Goal: Communication & Community: Answer question/provide support

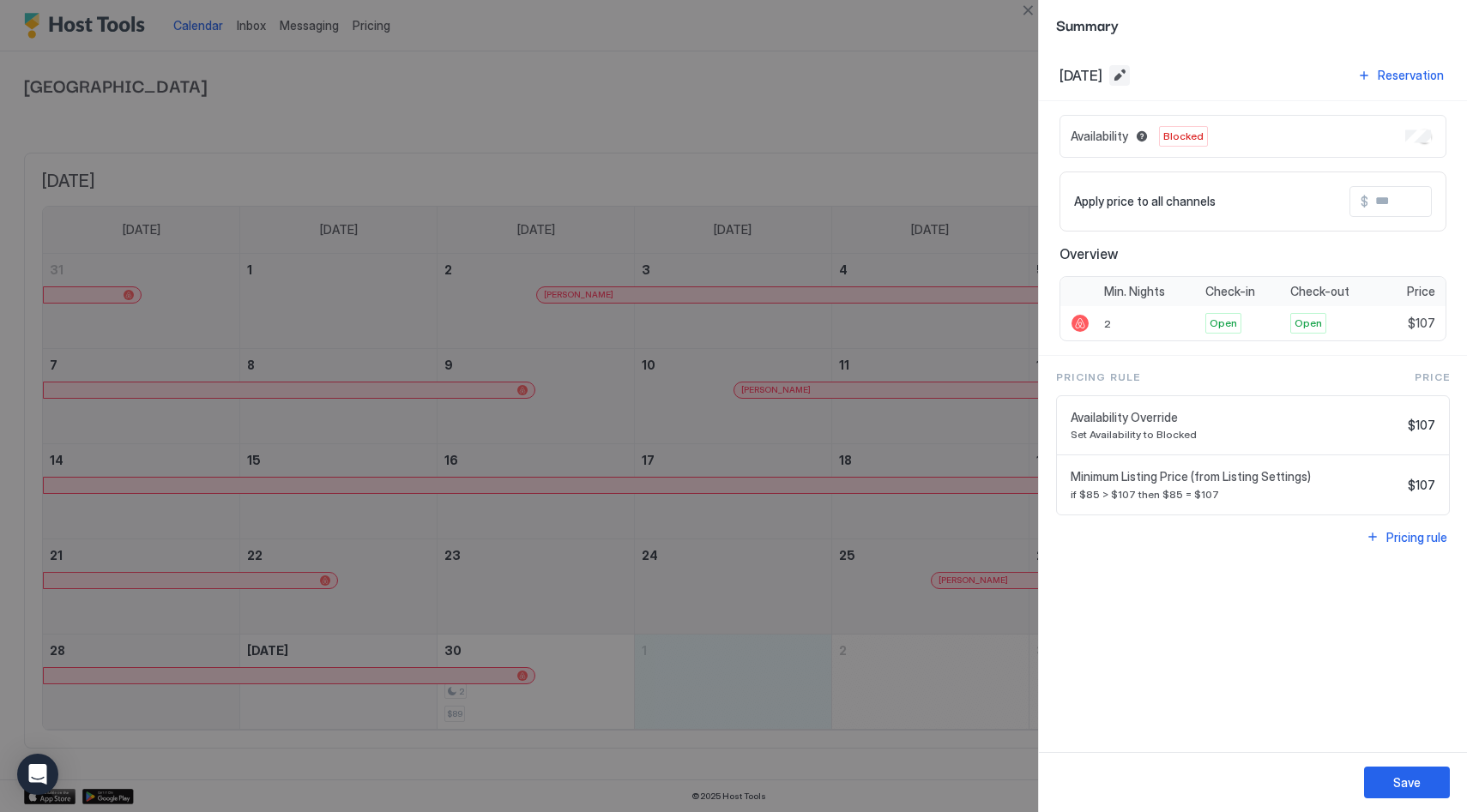
click at [1130, 76] on button "Edit date range" at bounding box center [1119, 74] width 20 height 20
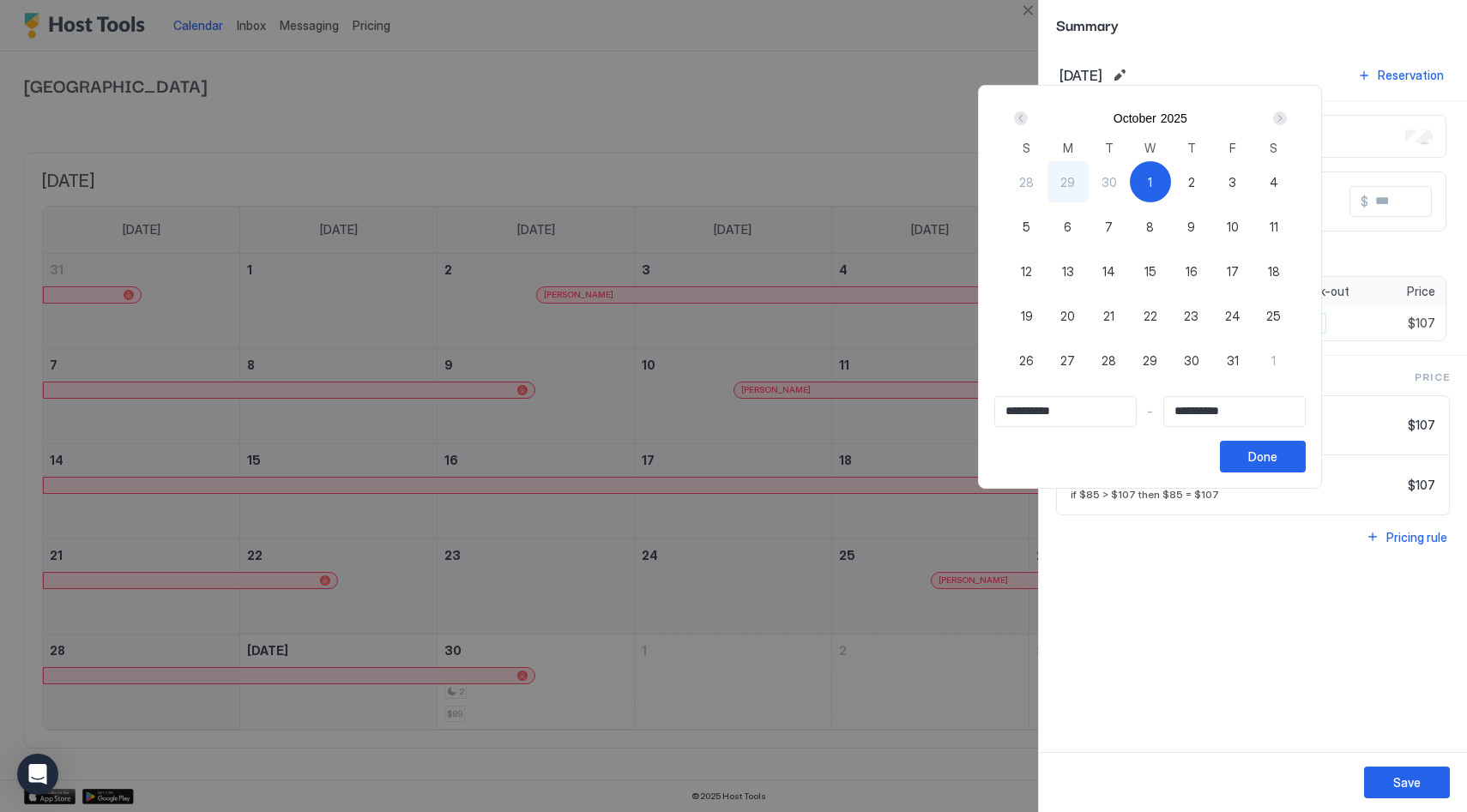
click at [1239, 273] on span "17" at bounding box center [1233, 271] width 12 height 18
type input "**********"
click at [1159, 184] on div "1" at bounding box center [1150, 182] width 42 height 42
type input "**********"
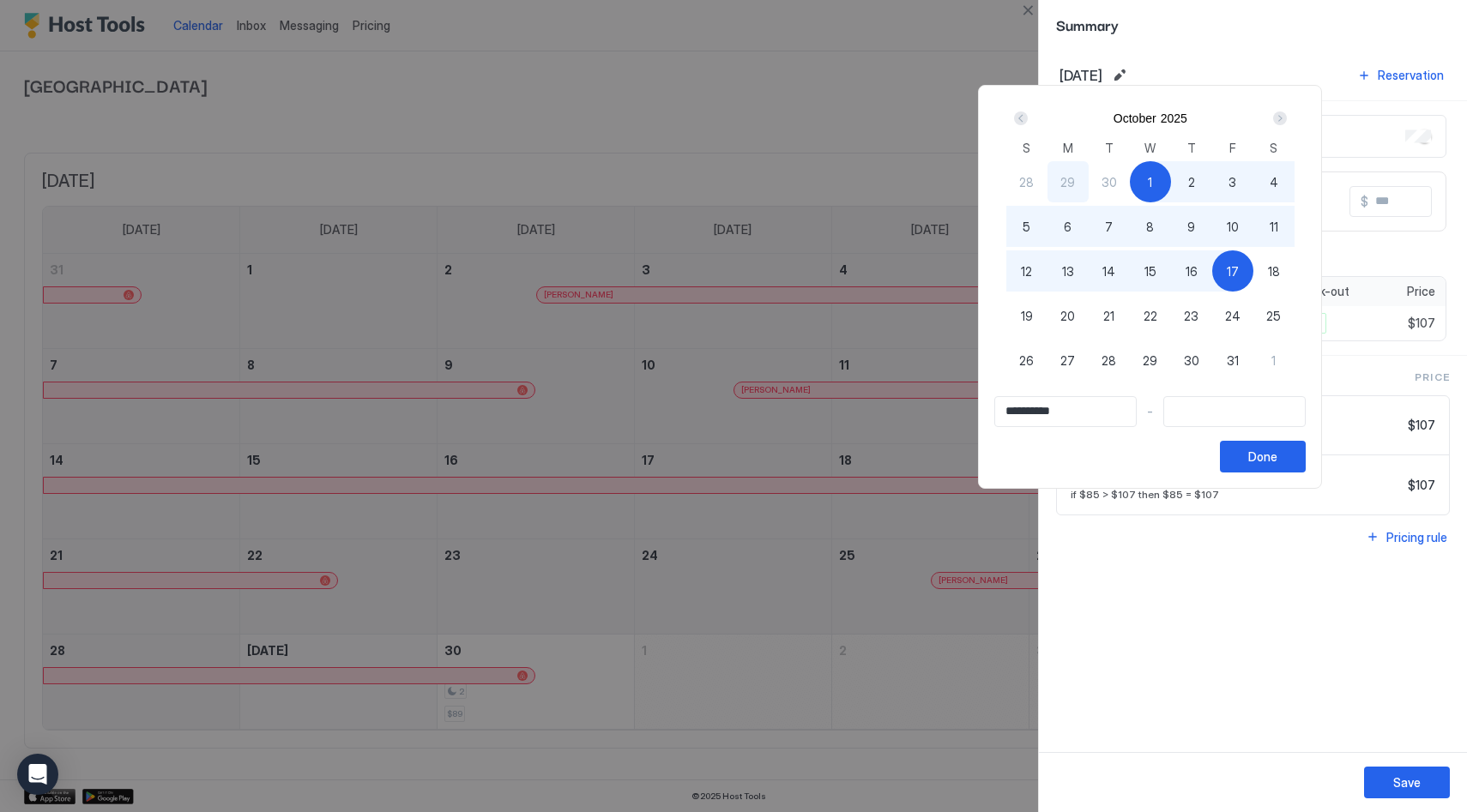
click at [1238, 278] on span "17" at bounding box center [1233, 271] width 12 height 18
type input "**********"
click at [1258, 456] on button "Done" at bounding box center [1262, 456] width 86 height 32
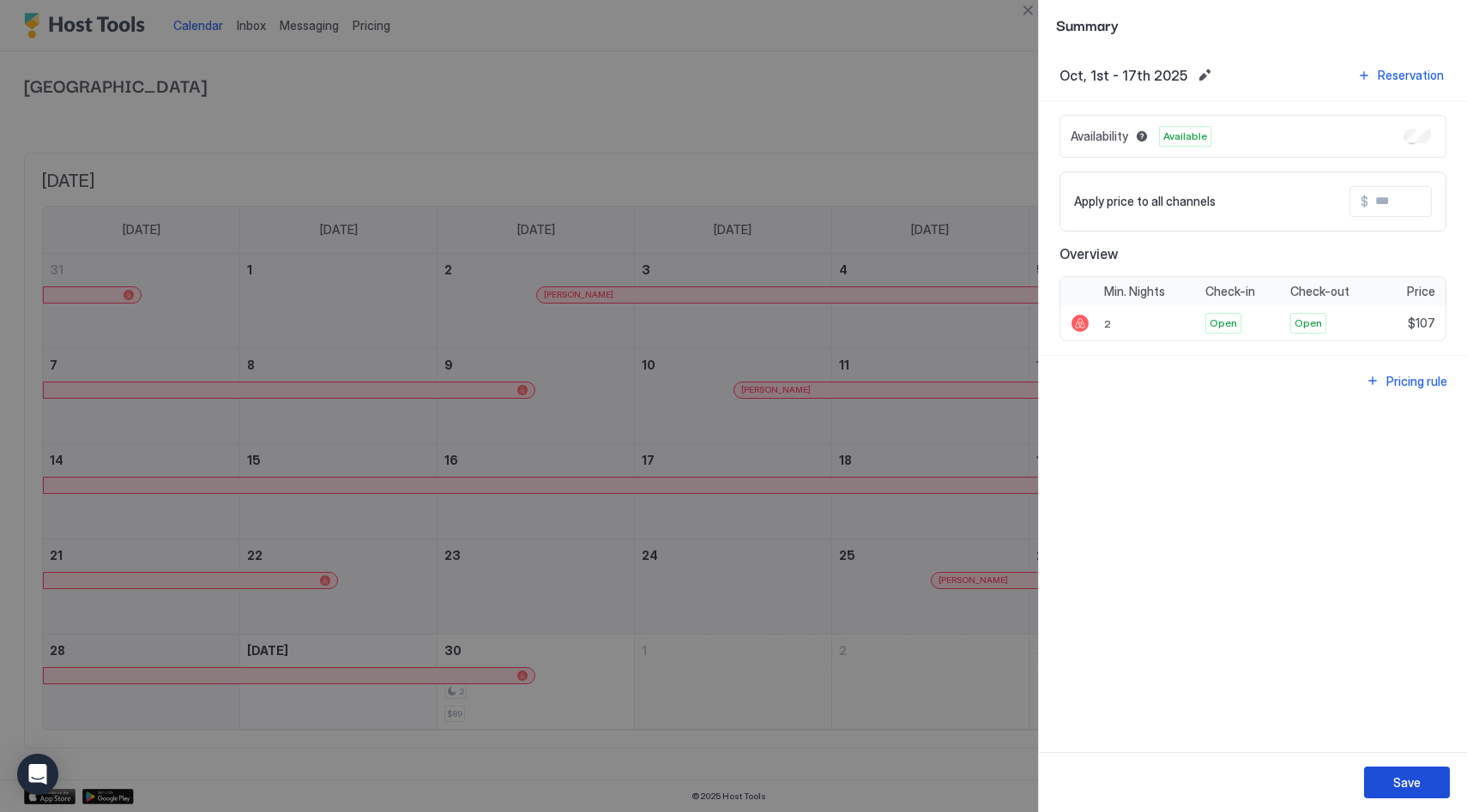
click at [1398, 776] on div "Save" at bounding box center [1407, 782] width 27 height 18
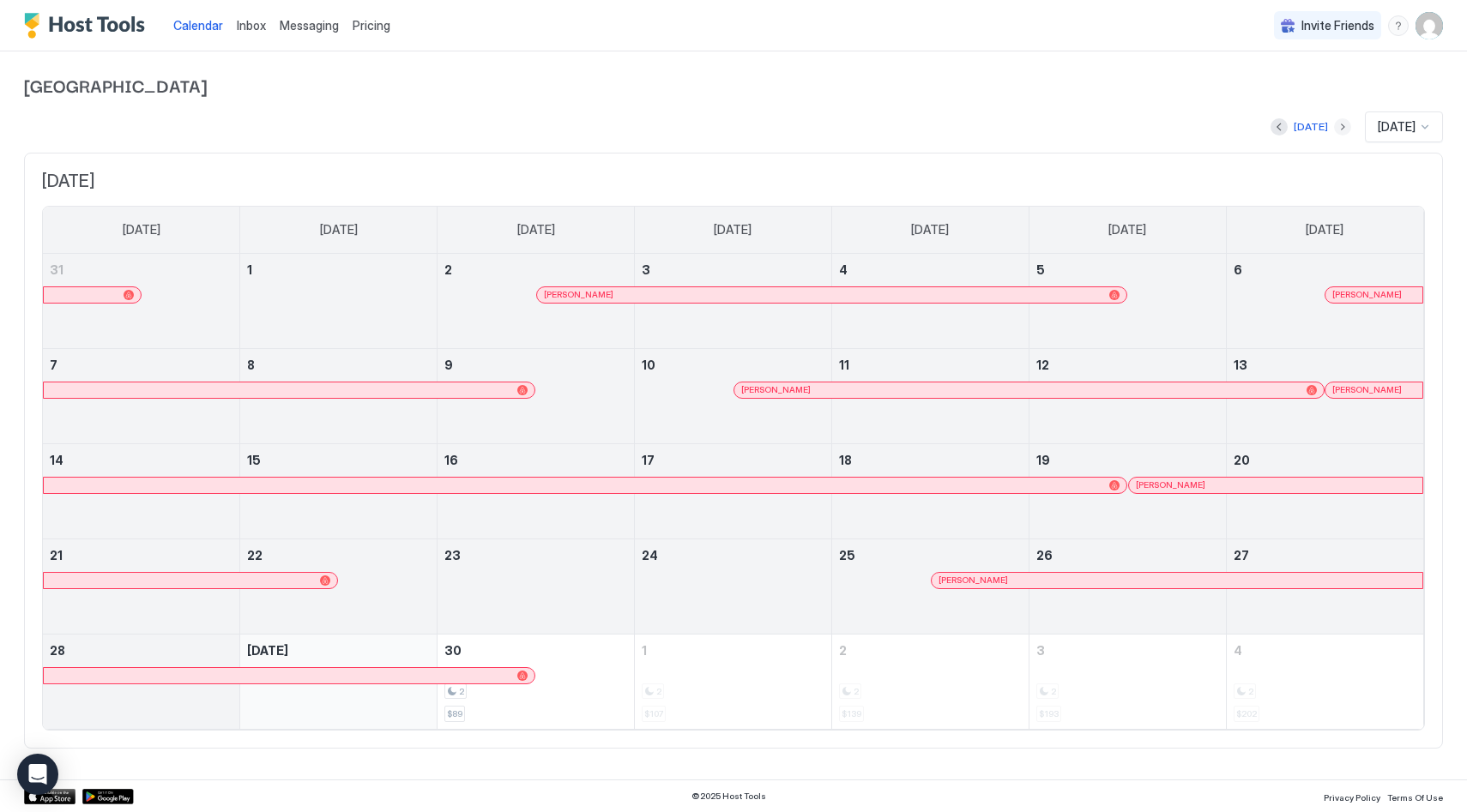
click at [1334, 127] on button "Next month" at bounding box center [1342, 127] width 17 height 17
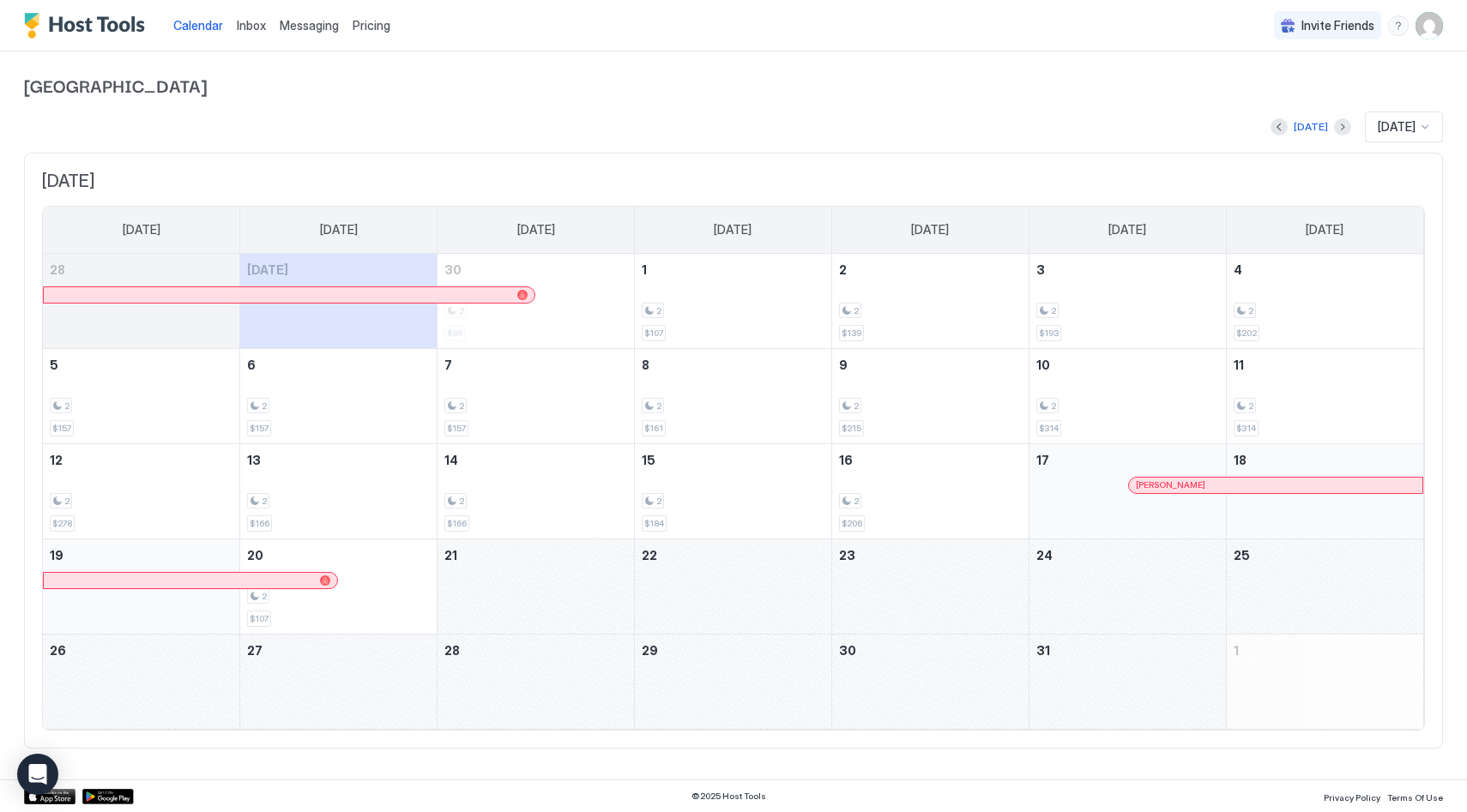
click at [308, 30] on span "Messaging" at bounding box center [308, 25] width 59 height 14
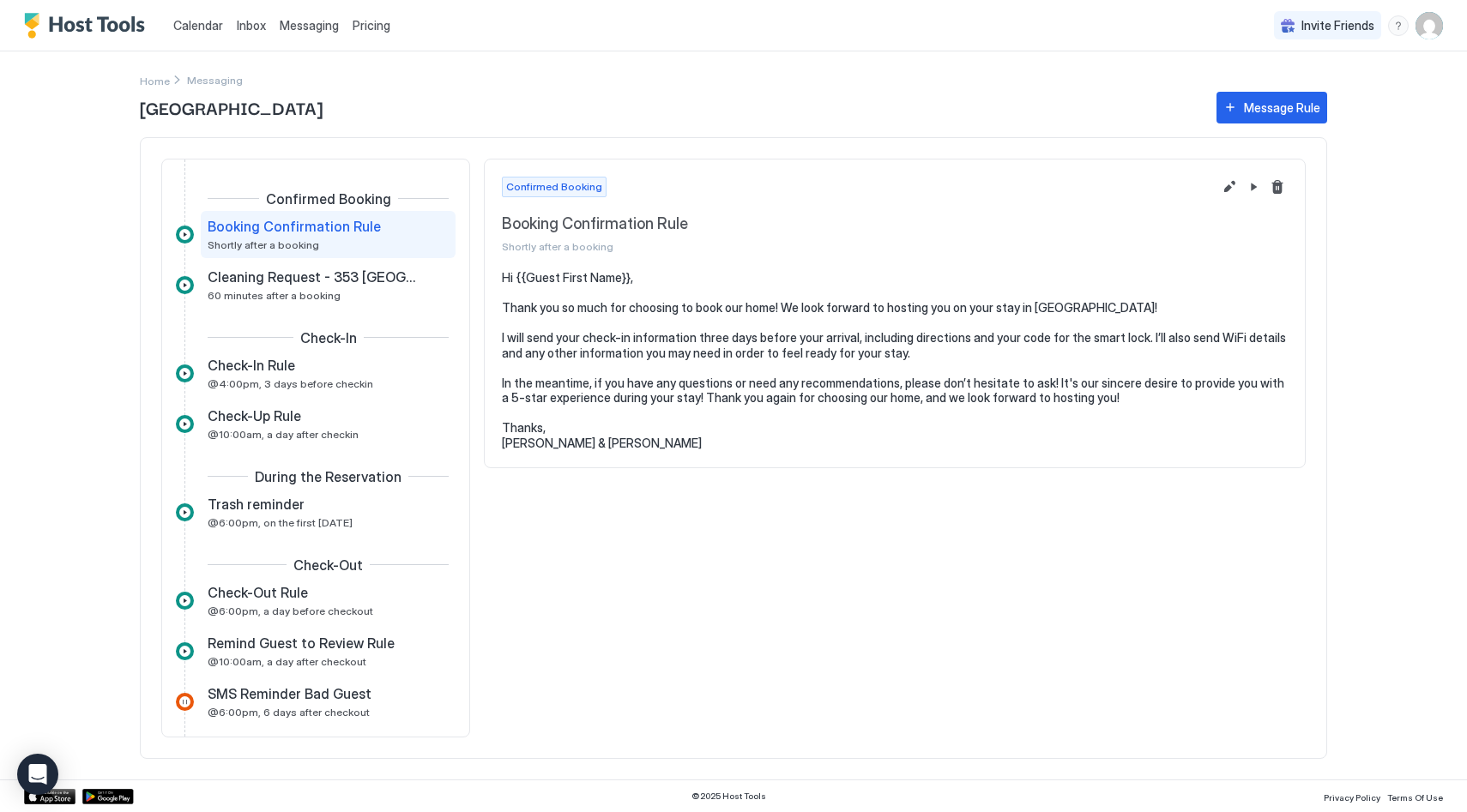
click at [240, 19] on span "Inbox" at bounding box center [251, 25] width 29 height 14
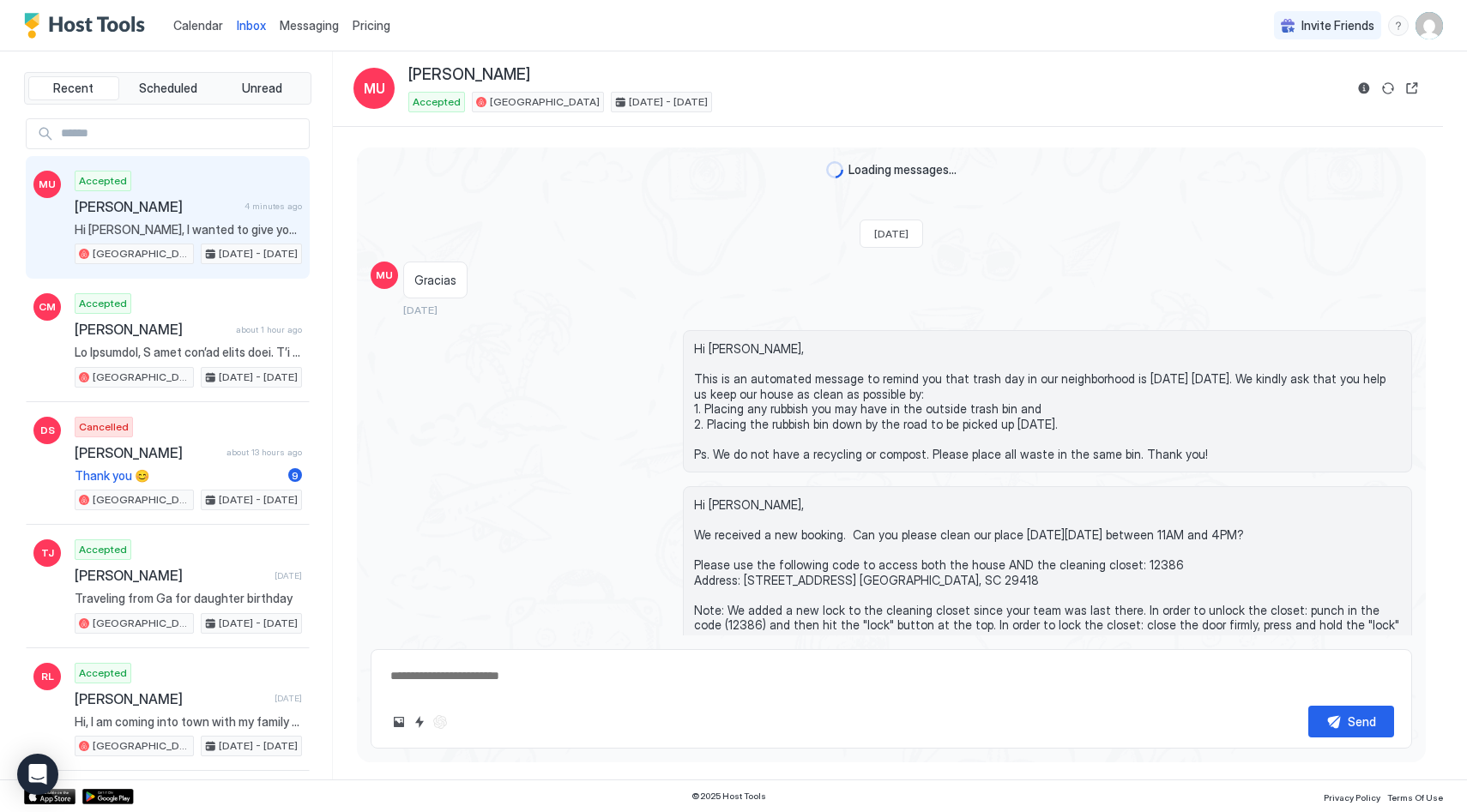
scroll to position [2169, 0]
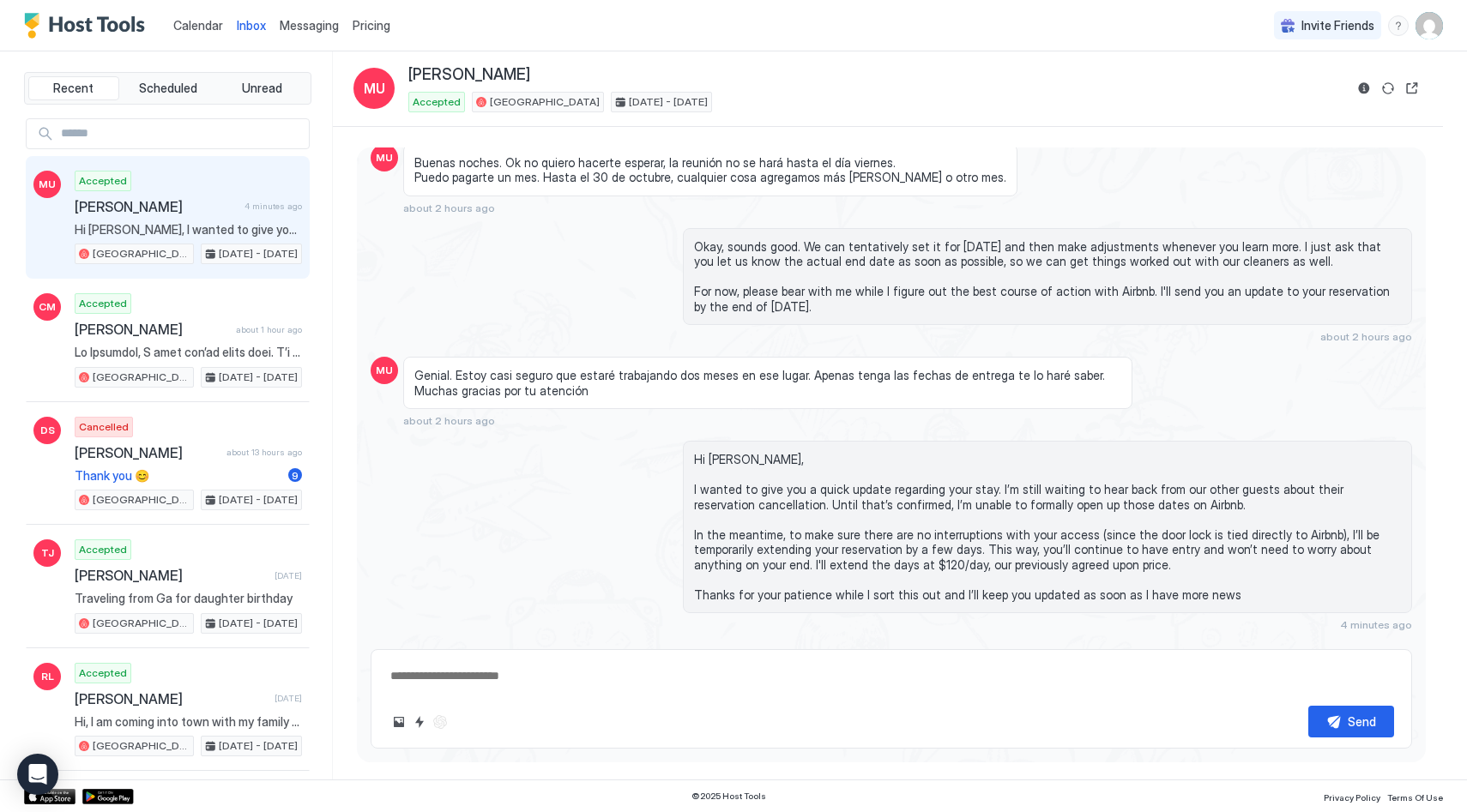
click at [1278, 645] on div "Scheduled Messages" at bounding box center [1334, 653] width 117 height 18
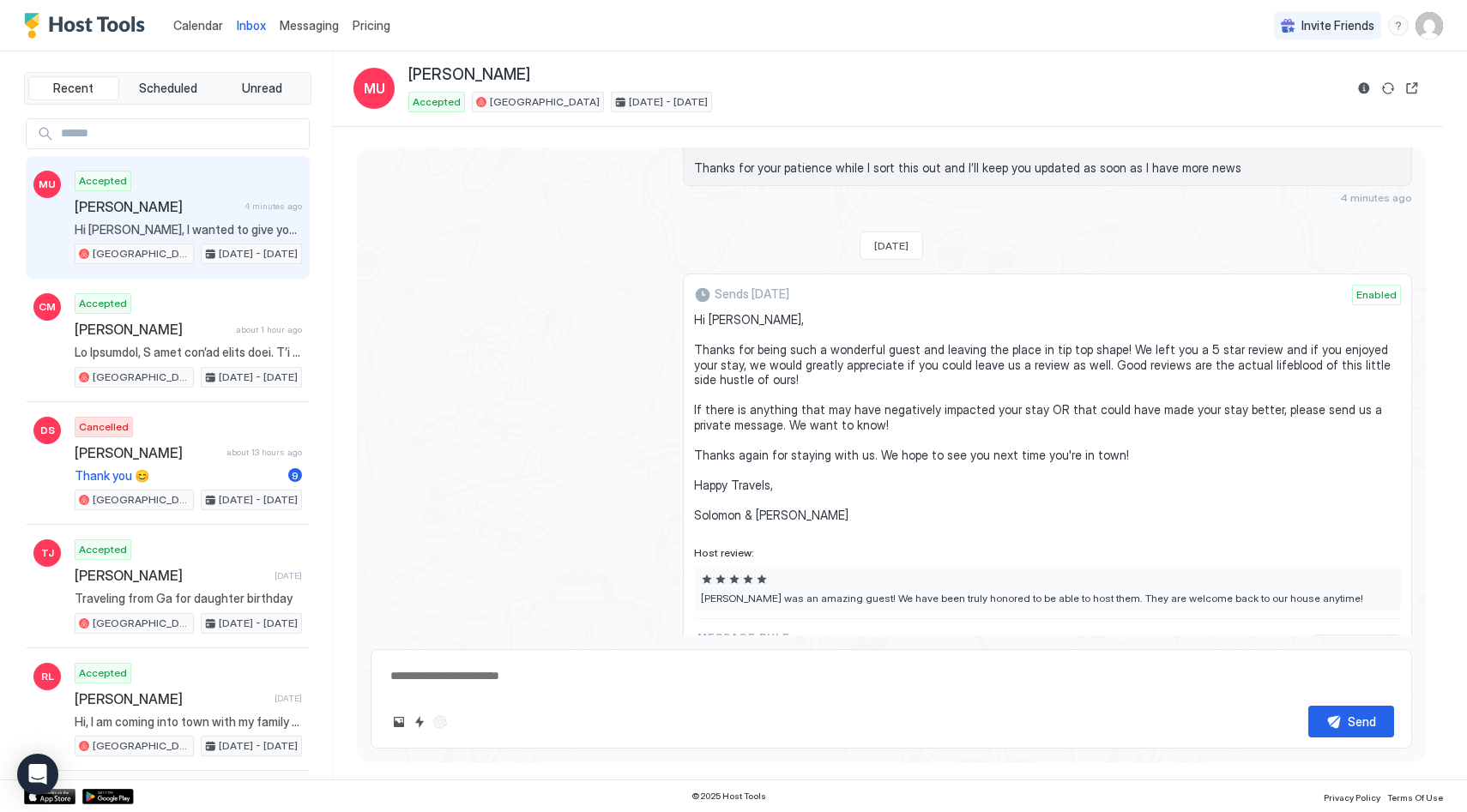
scroll to position [2624, 0]
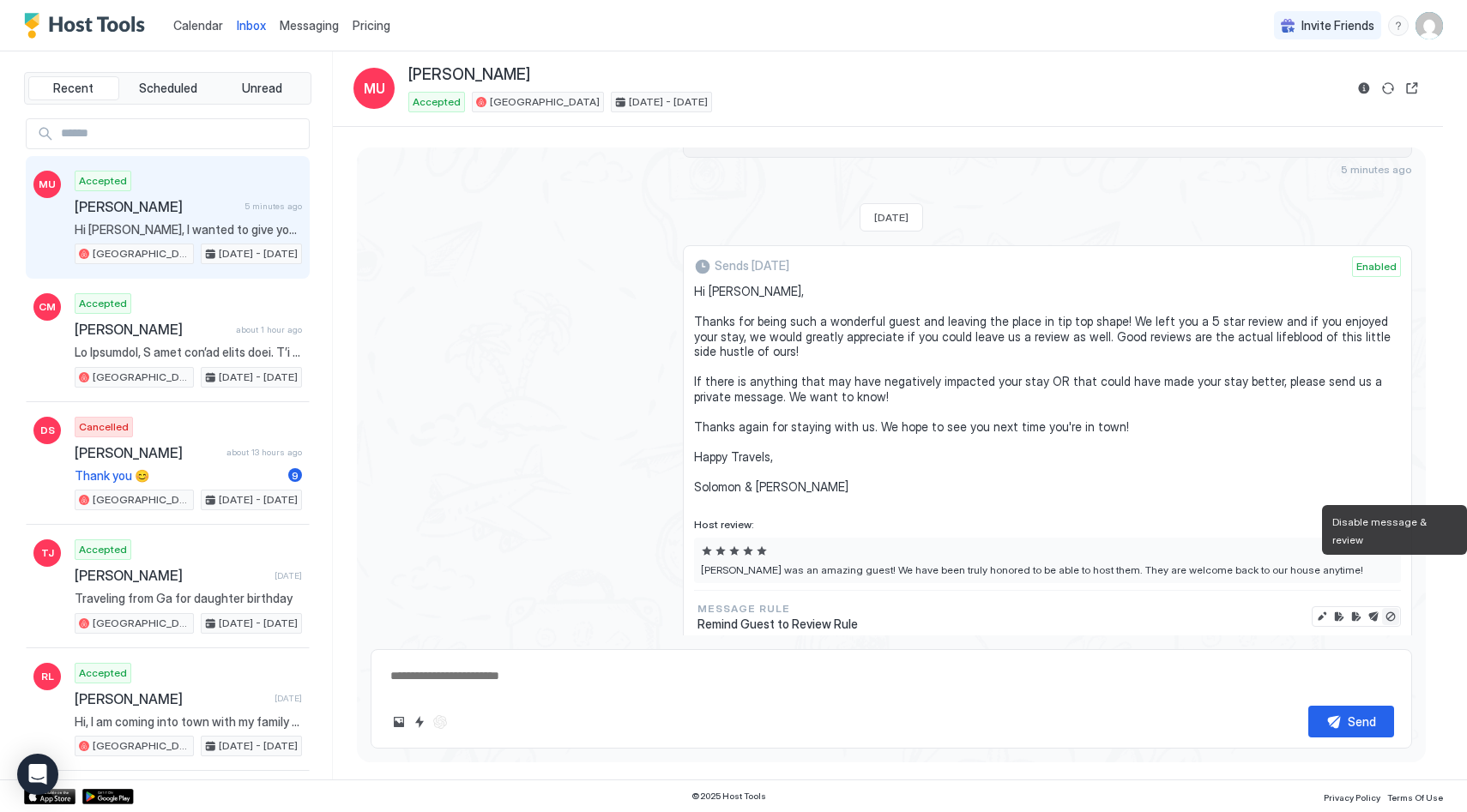
click at [1391, 608] on button "Disable message & review" at bounding box center [1391, 617] width 17 height 17
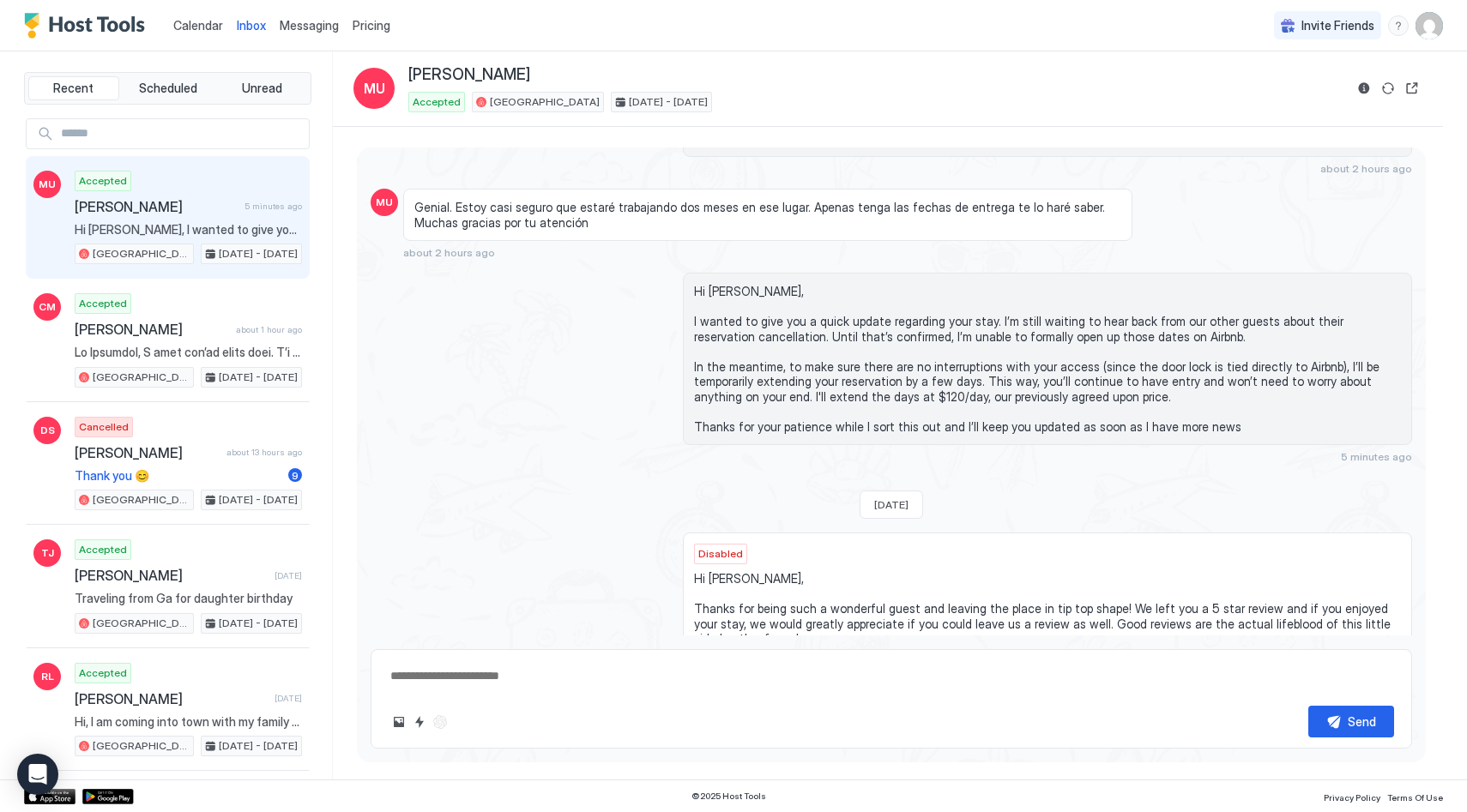
scroll to position [2339, 0]
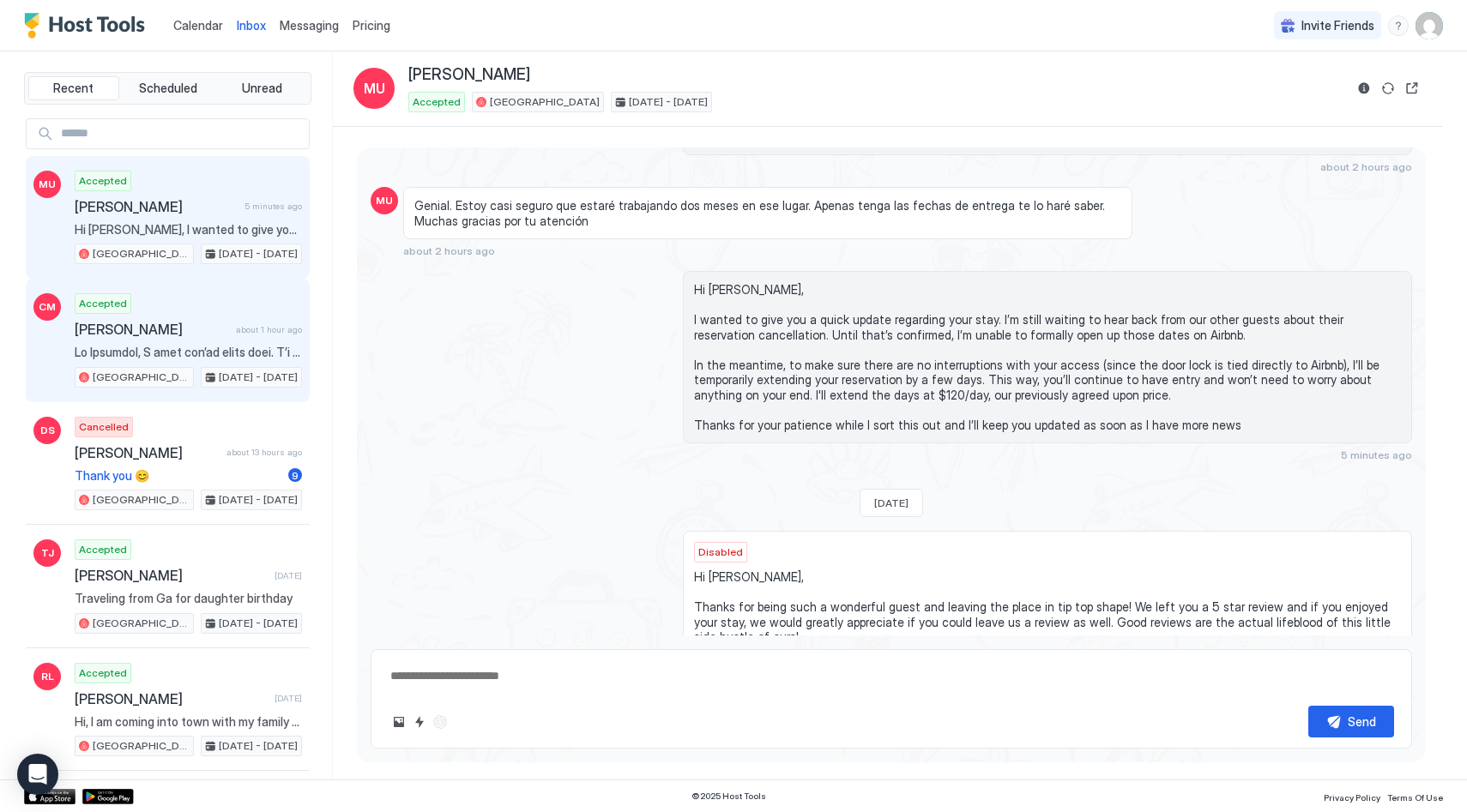
click at [165, 314] on div "Accepted [PERSON_NAME] about 1 hour ago [GEOGRAPHIC_DATA] [DATE] - [DATE]" at bounding box center [188, 340] width 227 height 95
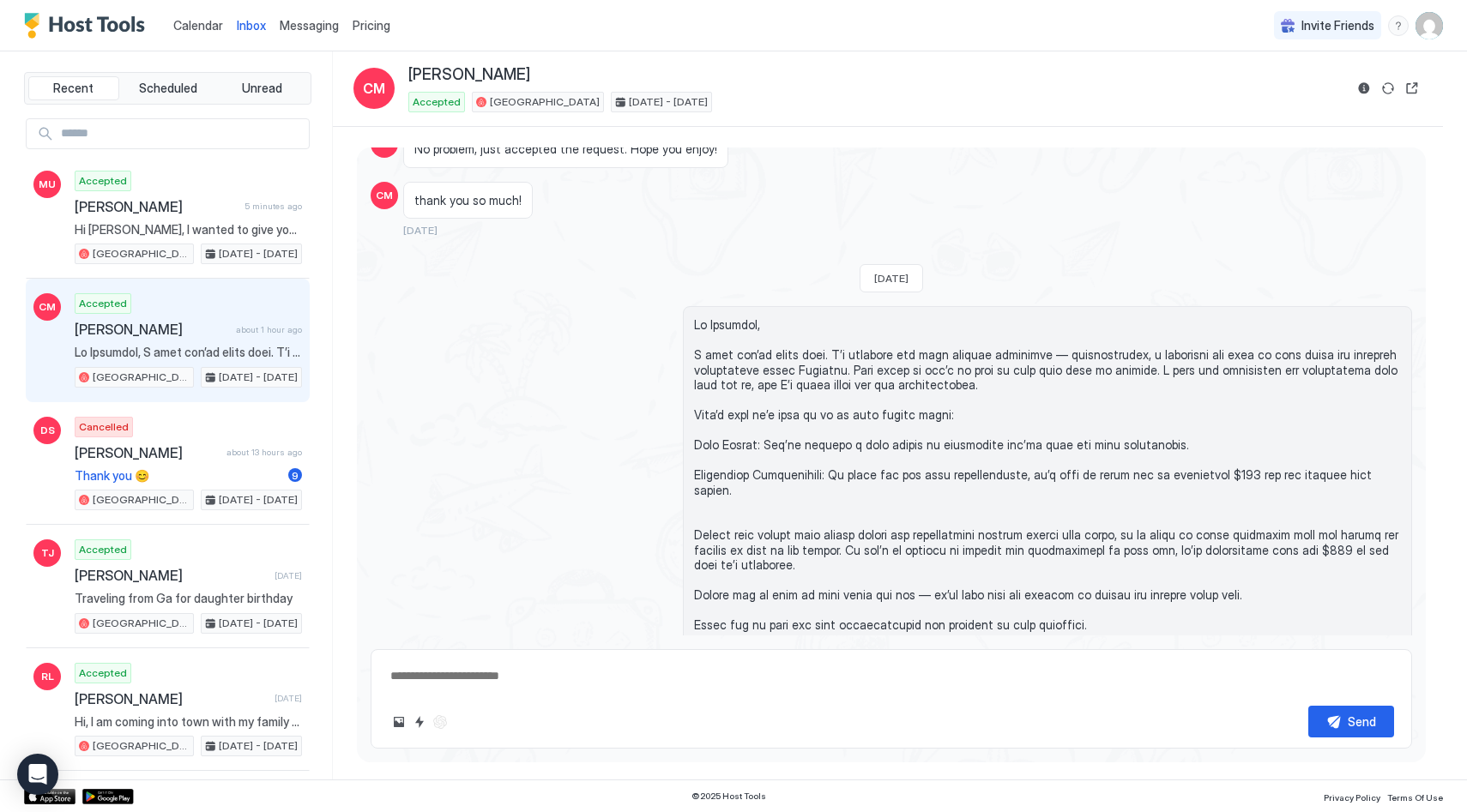
scroll to position [1208, 0]
click at [1304, 676] on div "Scheduled Messages" at bounding box center [1334, 684] width 117 height 18
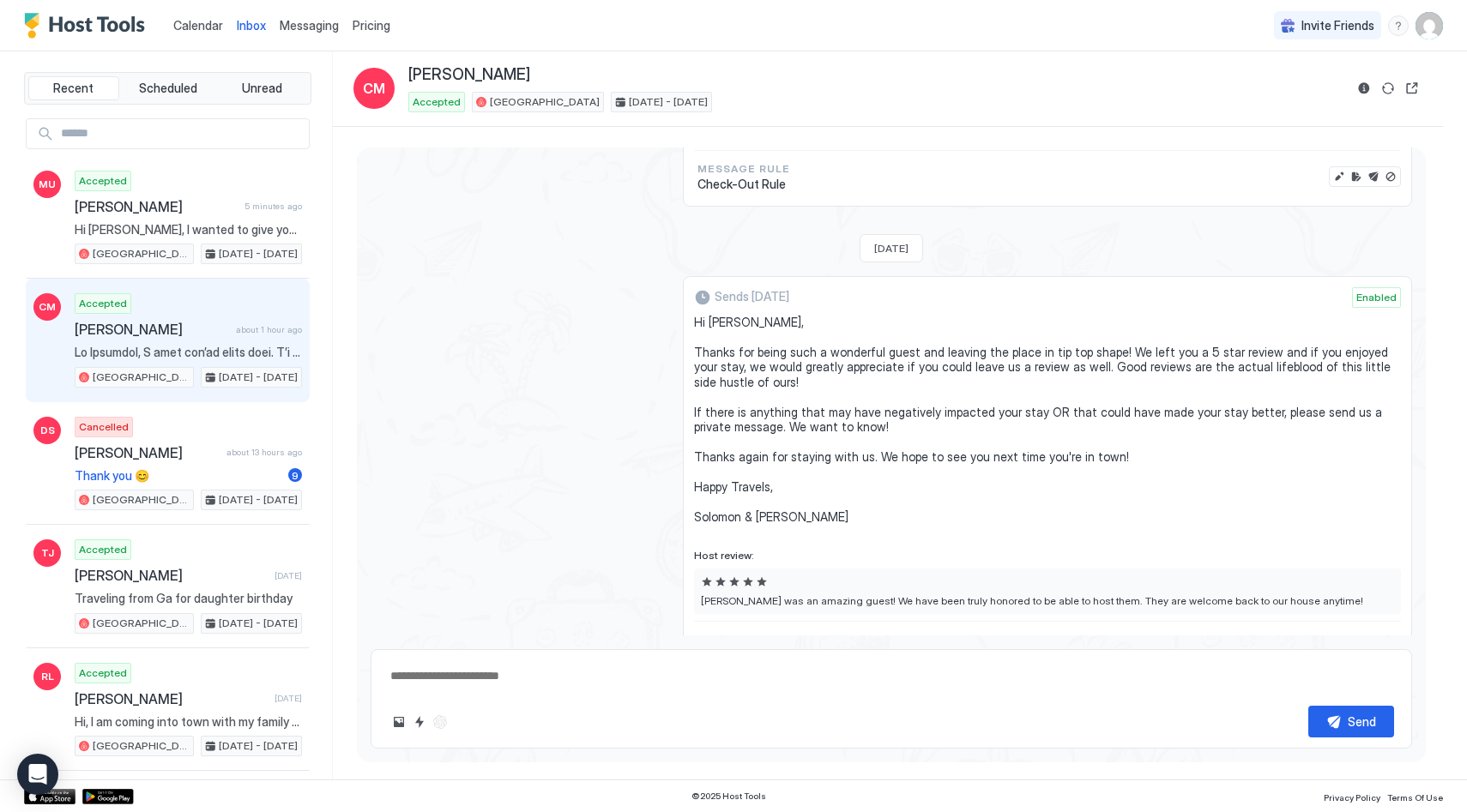
type textarea "*"
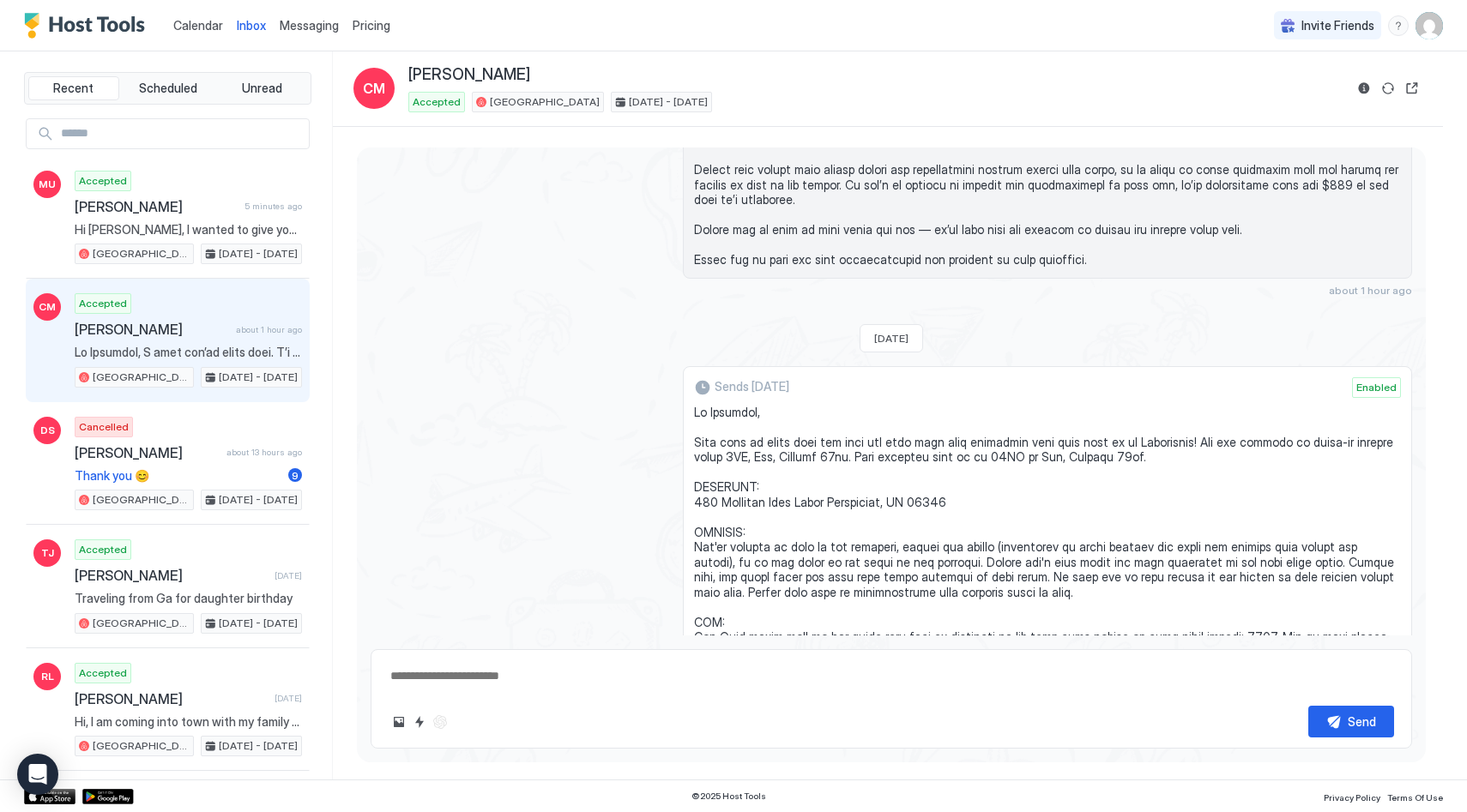
scroll to position [1573, 0]
click at [187, 29] on span "Calendar" at bounding box center [197, 25] width 49 height 14
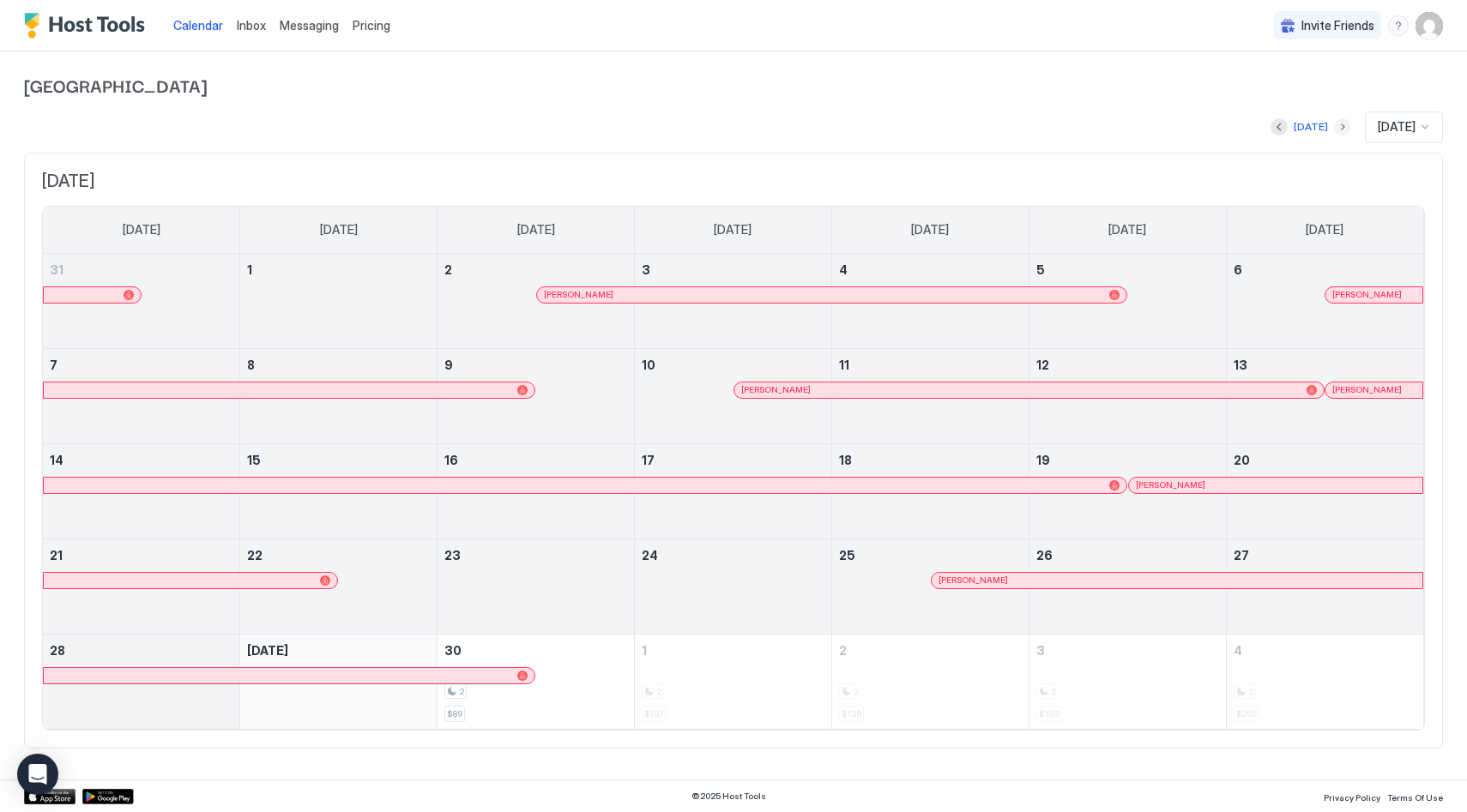
click at [1334, 132] on button "Next month" at bounding box center [1342, 127] width 17 height 17
